Goal: Information Seeking & Learning: Learn about a topic

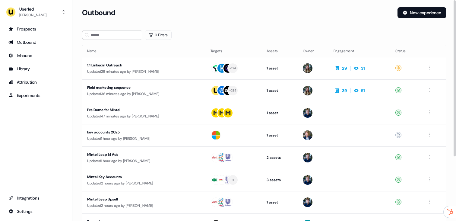
click at [24, 53] on div "Inbound" at bounding box center [35, 55] width 55 height 6
click at [26, 69] on div "Library" at bounding box center [35, 69] width 55 height 6
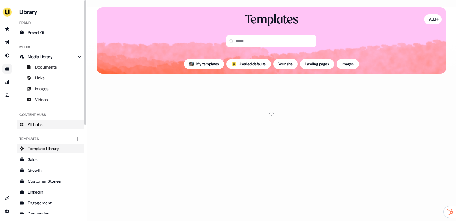
click at [53, 118] on div "Content Hubs" at bounding box center [50, 115] width 67 height 10
click at [61, 121] on link "All hubs" at bounding box center [50, 124] width 67 height 10
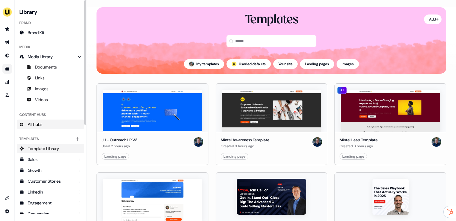
click at [57, 125] on link "All hubs" at bounding box center [50, 124] width 67 height 10
click at [49, 125] on link "All hubs" at bounding box center [50, 124] width 67 height 10
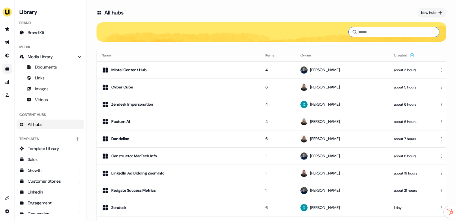
click at [378, 30] on input at bounding box center [394, 32] width 91 height 10
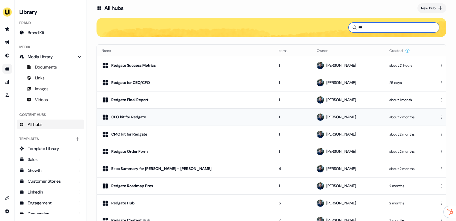
scroll to position [3, 0]
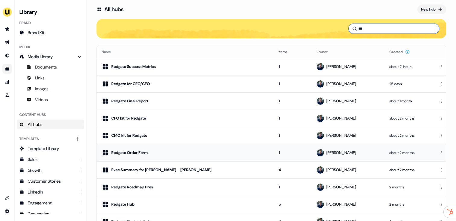
type input "***"
click at [162, 144] on td "Redgate Order Form" at bounding box center [185, 152] width 177 height 17
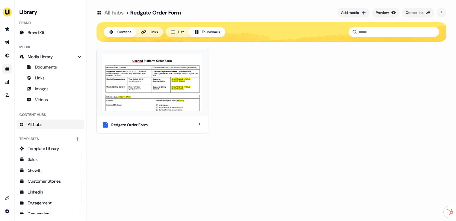
click at [179, 87] on img at bounding box center [153, 82] width 102 height 57
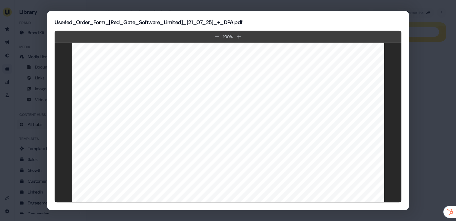
scroll to position [174, 0]
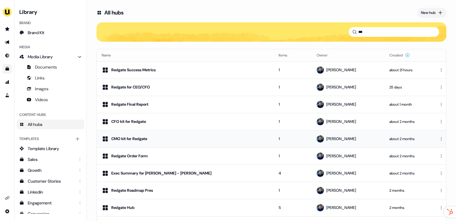
click at [144, 140] on div "CMO kit for Redgate" at bounding box center [129, 139] width 36 height 6
click at [131, 105] on div "Redgate Final Report" at bounding box center [129, 104] width 37 height 6
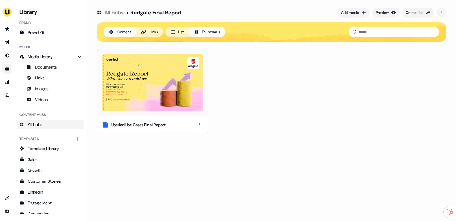
click at [158, 94] on img at bounding box center [153, 82] width 102 height 57
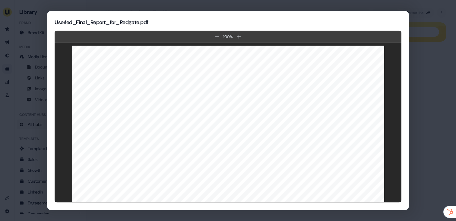
scroll to position [2371, 0]
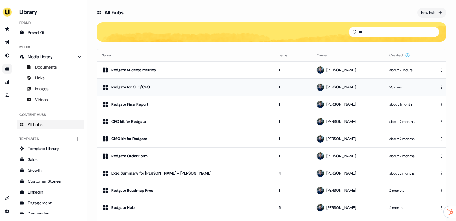
click at [158, 93] on td "Redgate for CEO/CFO" at bounding box center [185, 86] width 177 height 17
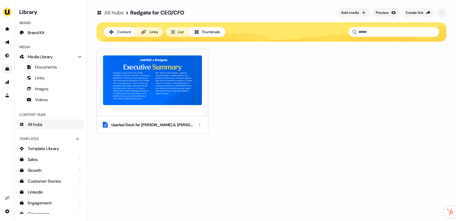
click at [158, 93] on img at bounding box center [153, 85] width 102 height 62
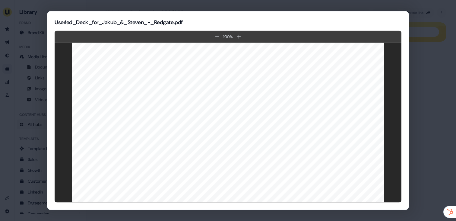
scroll to position [1326, 0]
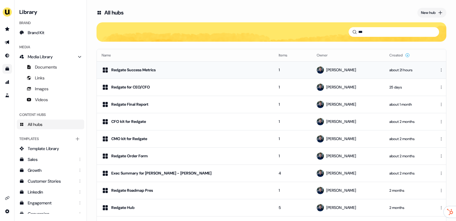
click at [146, 73] on div "Redgate Success Metrics" at bounding box center [185, 69] width 167 height 7
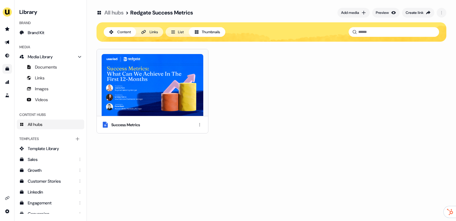
click at [177, 89] on img at bounding box center [153, 85] width 102 height 62
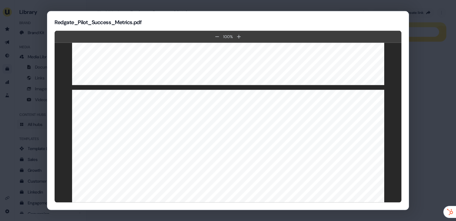
scroll to position [1830, 0]
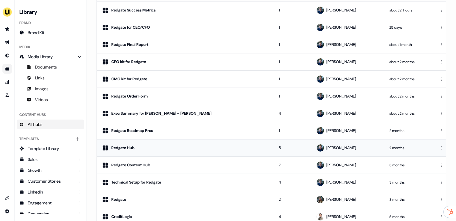
scroll to position [71, 0]
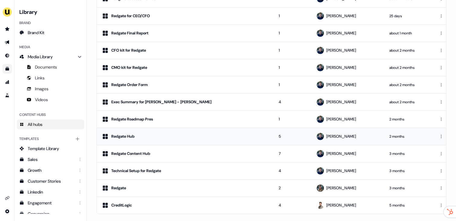
click at [156, 134] on div "Redgate Hub" at bounding box center [185, 136] width 167 height 7
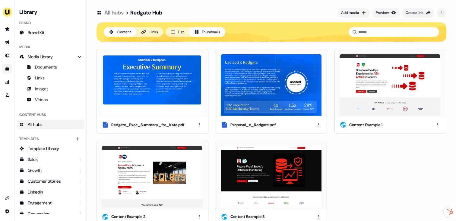
click at [258, 86] on img at bounding box center [271, 85] width 101 height 62
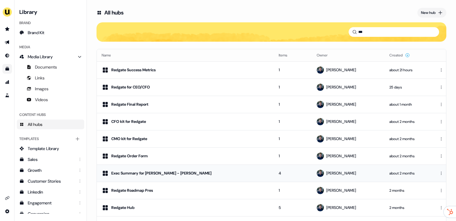
click at [154, 173] on div "Exec Summary for [PERSON_NAME] - [PERSON_NAME]" at bounding box center [161, 173] width 100 height 6
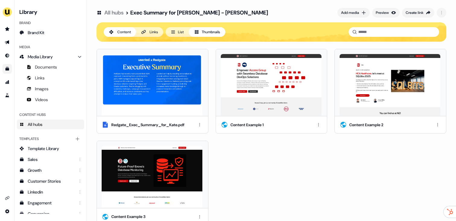
click at [168, 92] on img at bounding box center [152, 85] width 101 height 62
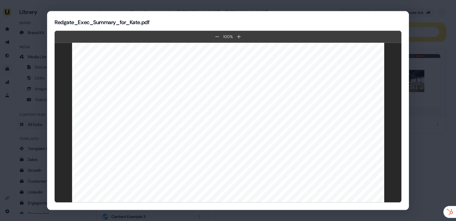
scroll to position [1278, 0]
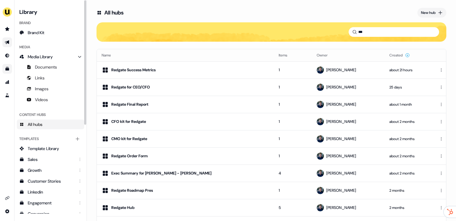
click at [7, 43] on icon "Go to outbound experience" at bounding box center [7, 42] width 4 height 4
